Goal: Information Seeking & Learning: Learn about a topic

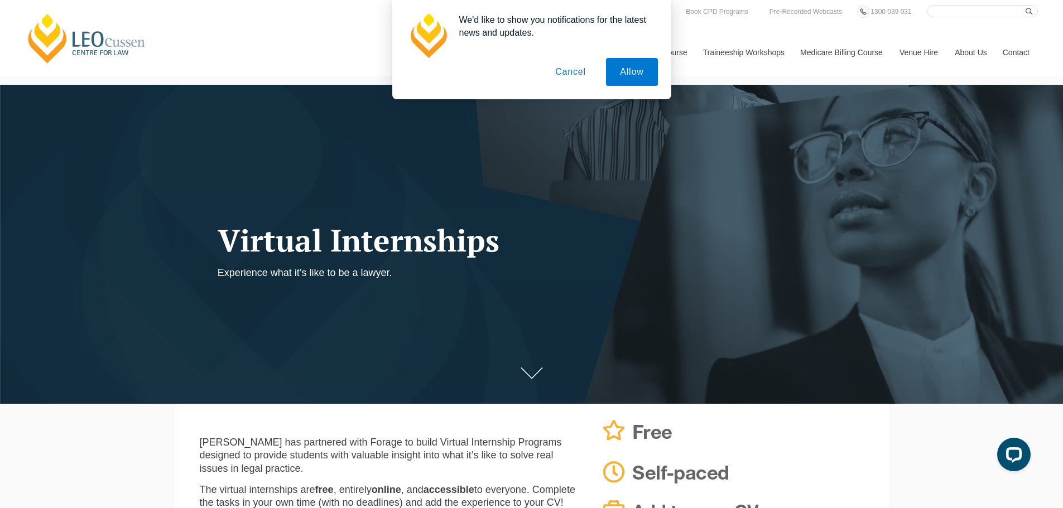
click at [569, 73] on button "Cancel" at bounding box center [570, 72] width 59 height 28
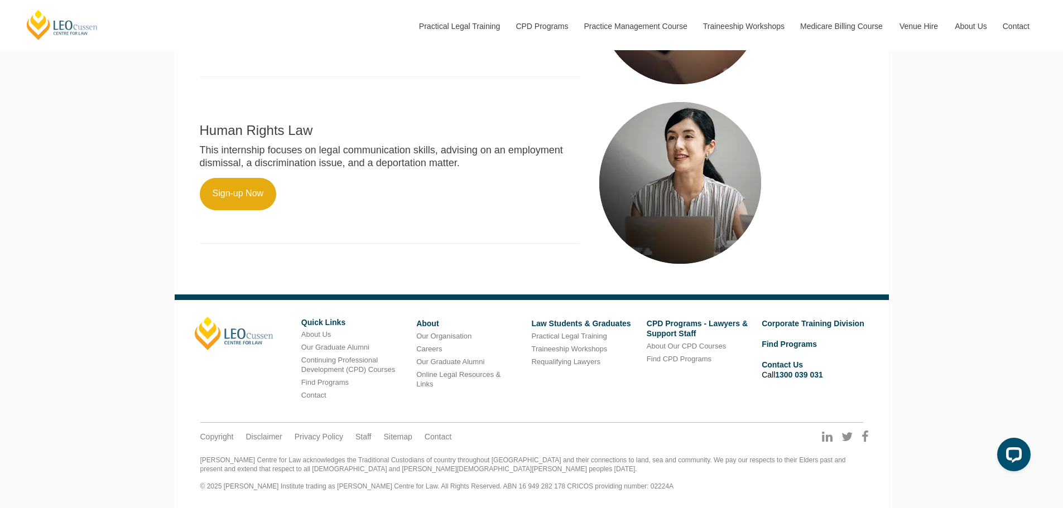
scroll to position [842, 0]
click at [318, 331] on link "About Us" at bounding box center [316, 334] width 30 height 8
